Goal: Browse casually

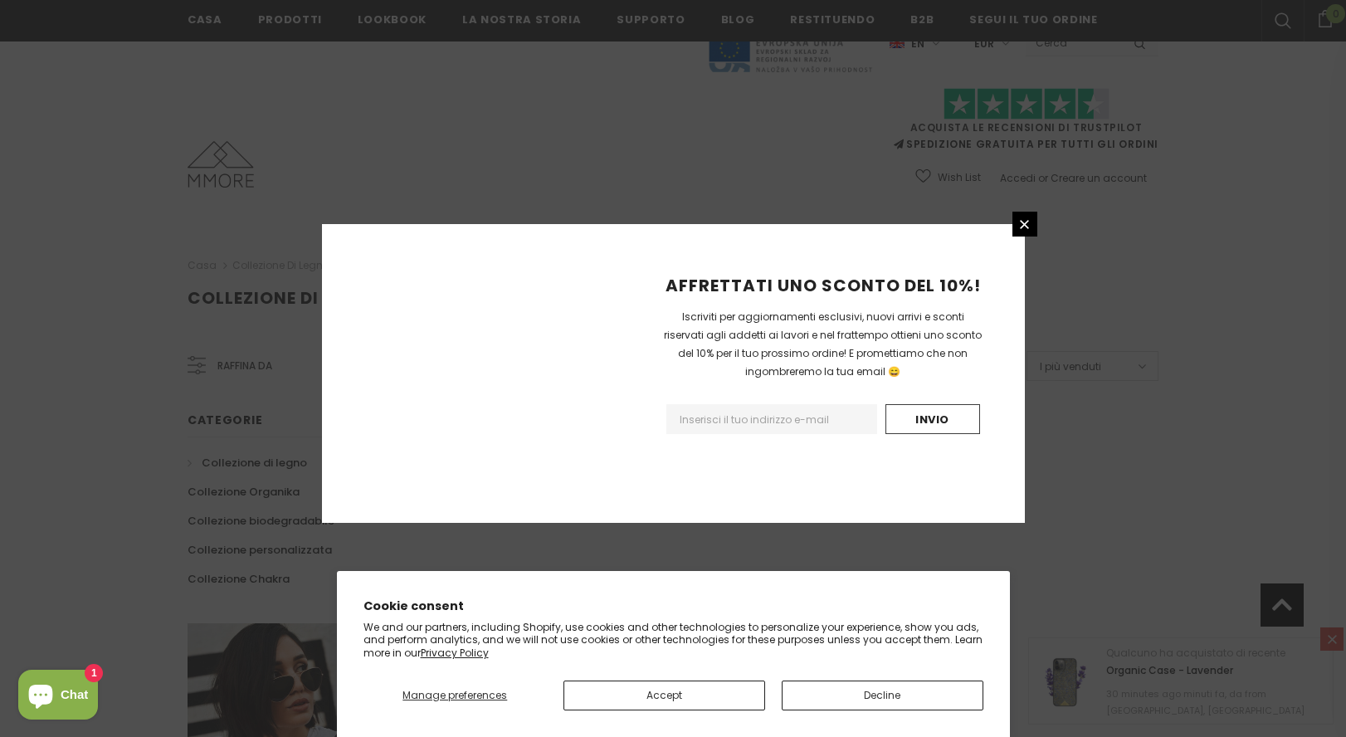
scroll to position [964, 0]
